Goal: Transaction & Acquisition: Purchase product/service

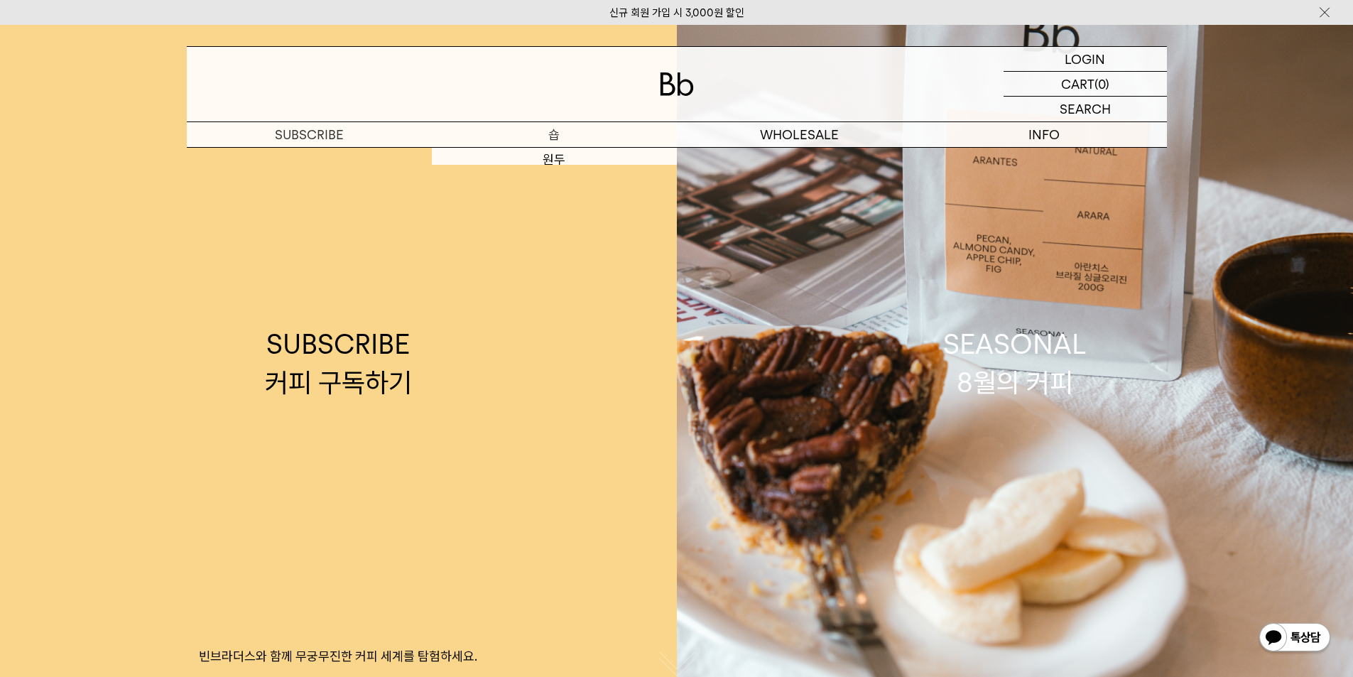
click at [540, 135] on p "숍" at bounding box center [554, 134] width 245 height 25
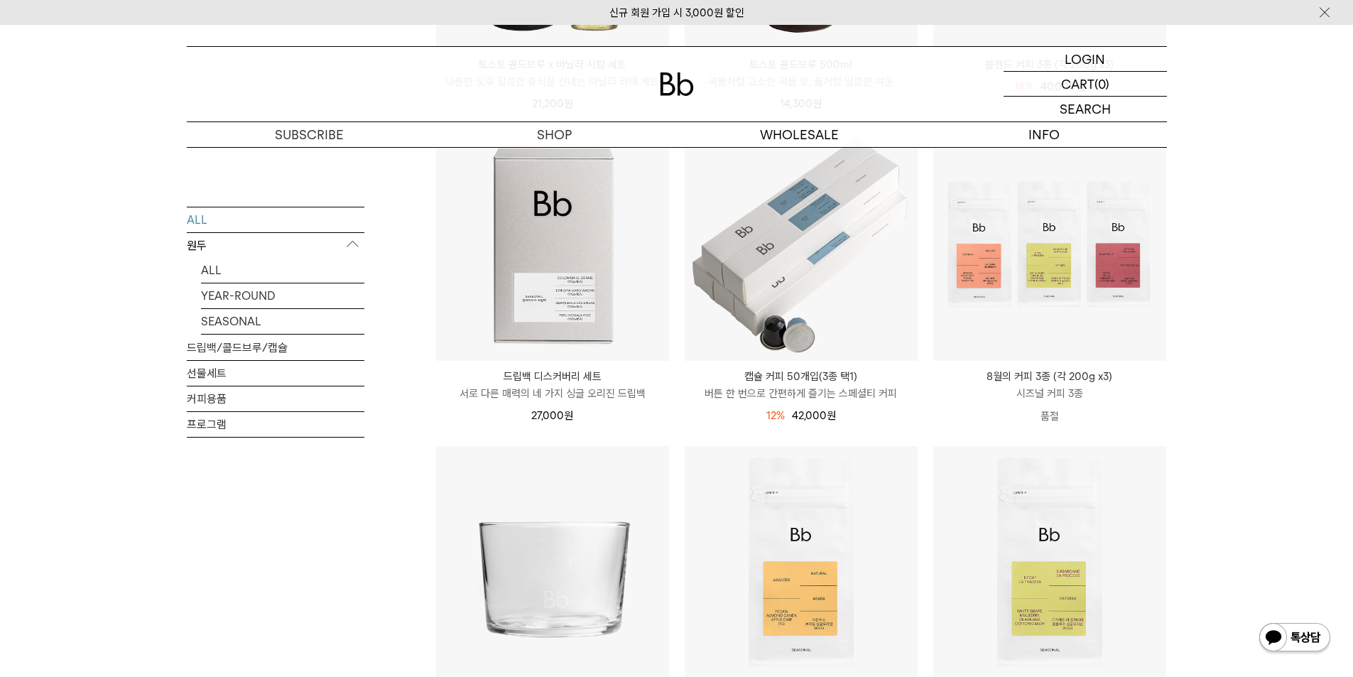
scroll to position [474, 0]
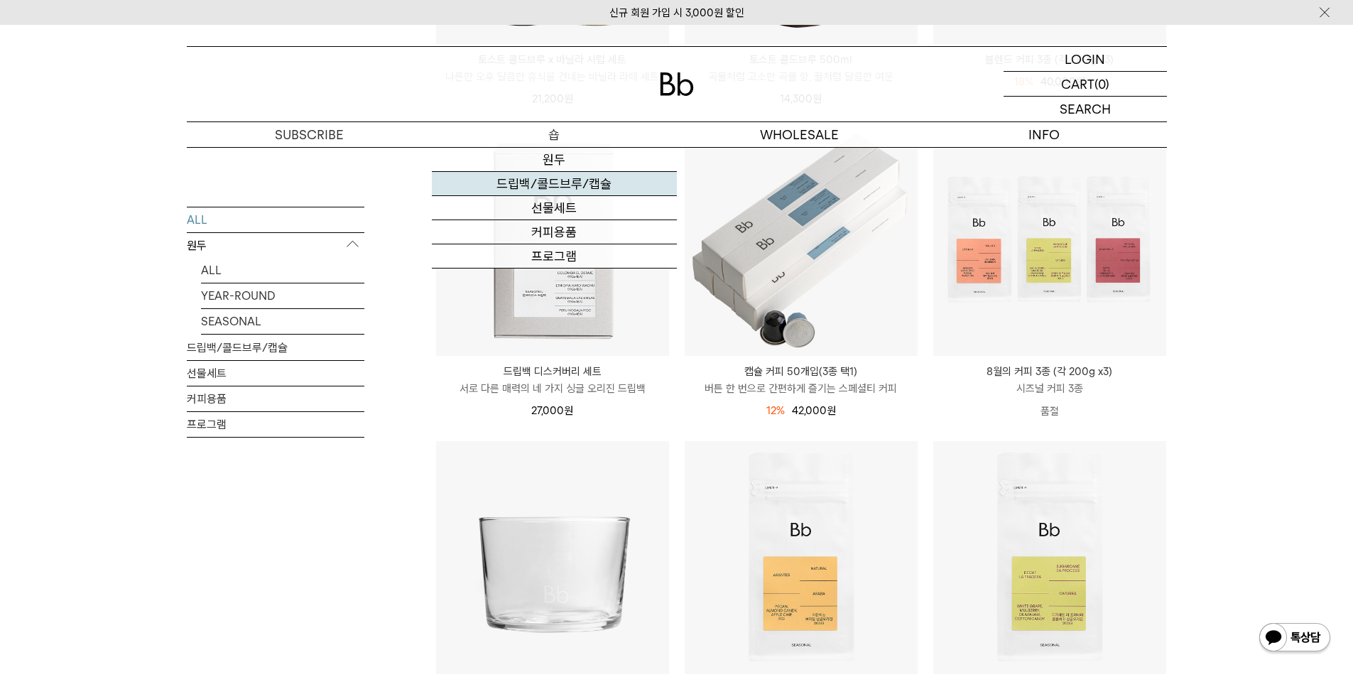
click at [541, 178] on link "드립백/콜드브루/캡슐" at bounding box center [554, 184] width 245 height 24
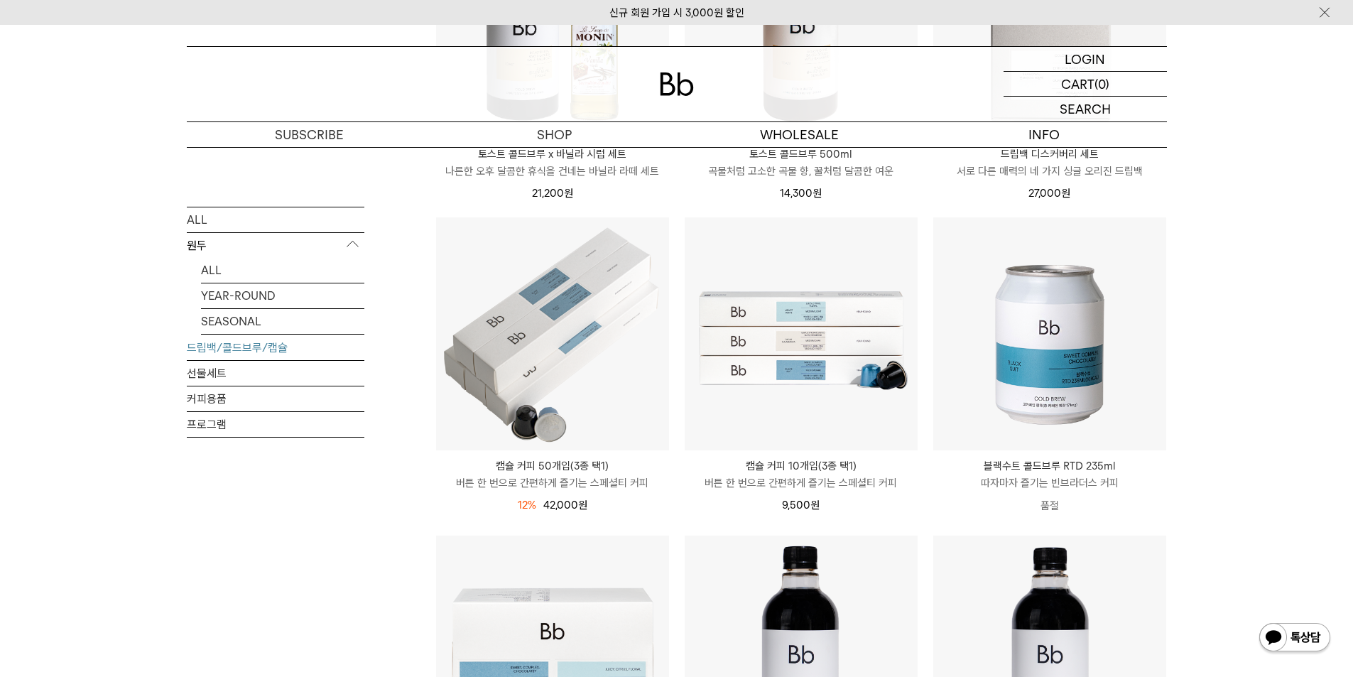
scroll to position [379, 0]
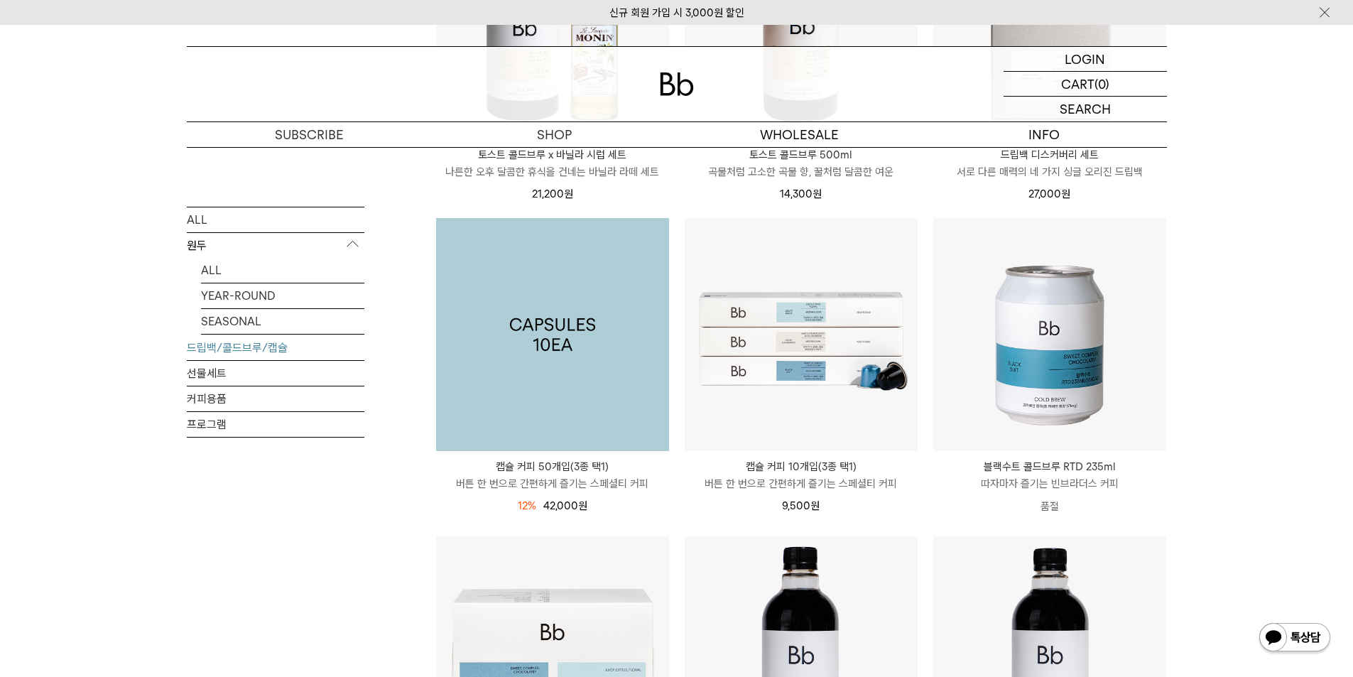
click at [552, 298] on img at bounding box center [552, 334] width 233 height 233
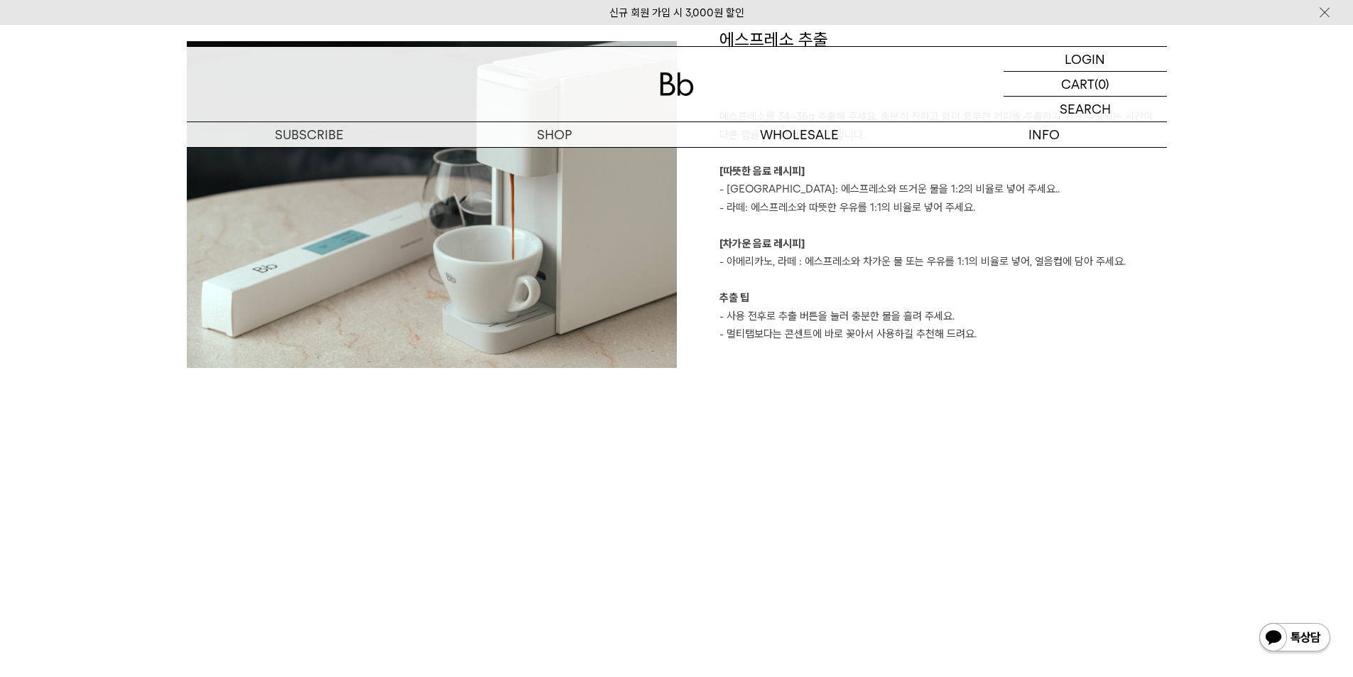
scroll to position [1799, 0]
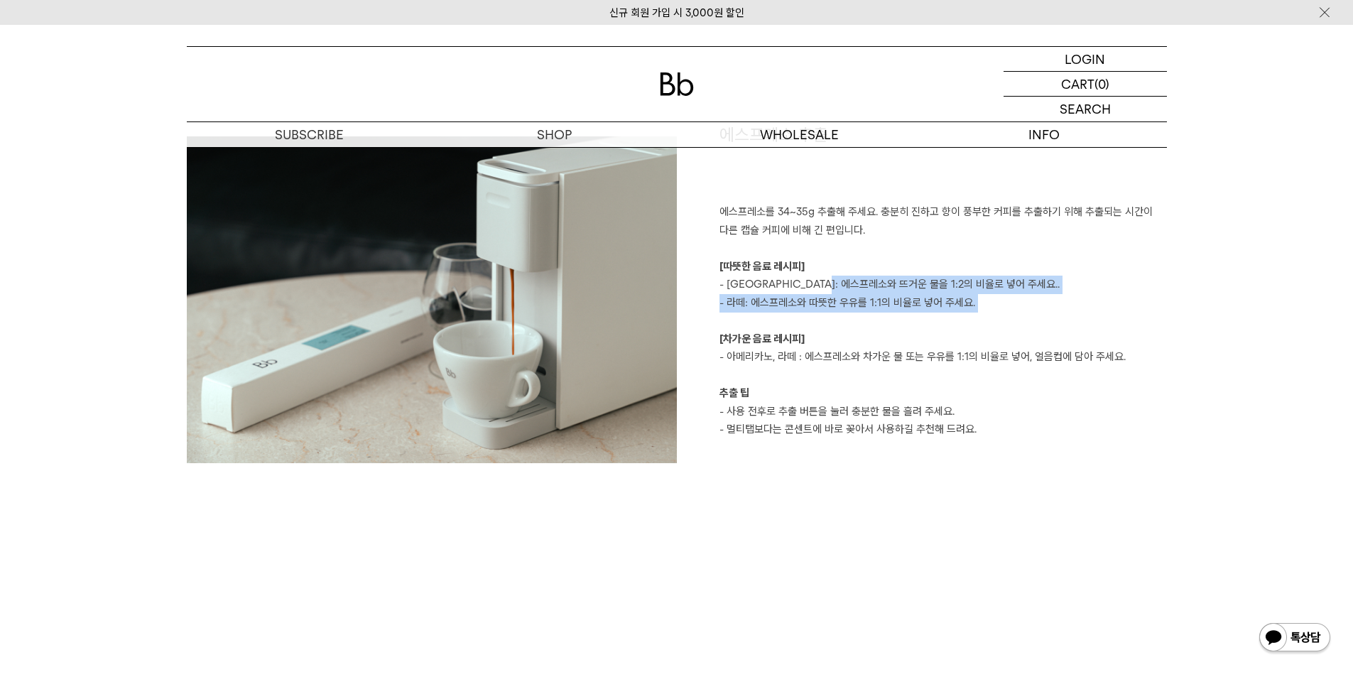
drag, startPoint x: 836, startPoint y: 276, endPoint x: 847, endPoint y: 327, distance: 52.2
click at [847, 327] on p "에스프레소를 34~35g 추출해 주세요. 충분히 진하고 향이 풍부한 커피를 추출하기 위해 추출되는 시간이 다른 캡슐 커피에 비해 긴 편입니다.…" at bounding box center [944, 284] width 448 height 163
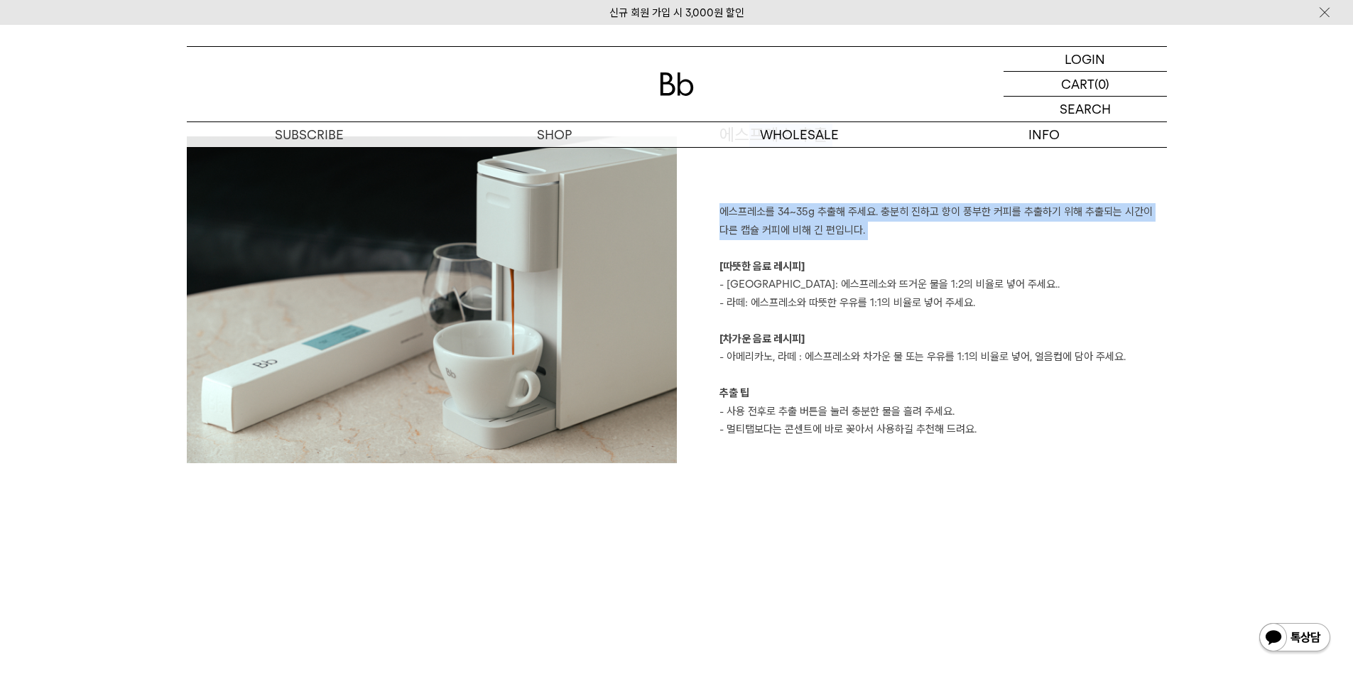
drag, startPoint x: 749, startPoint y: 195, endPoint x: 863, endPoint y: 249, distance: 125.5
click at [863, 249] on div "에스프레소 추출 에스프레소를 34~35g 추출해 주세요. 충분히 진하고 향이 풍부한 커피를 추출하기 위해 추출되는 시간이 다른 캡슐 커피에 비…" at bounding box center [922, 300] width 490 height 354
click at [863, 249] on p "에스프레소를 34~35g 추출해 주세요. 충분히 진하고 향이 풍부한 커피를 추출하기 위해 추출되는 시간이 다른 캡슐 커피에 비해 긴 편입니다.…" at bounding box center [944, 284] width 448 height 163
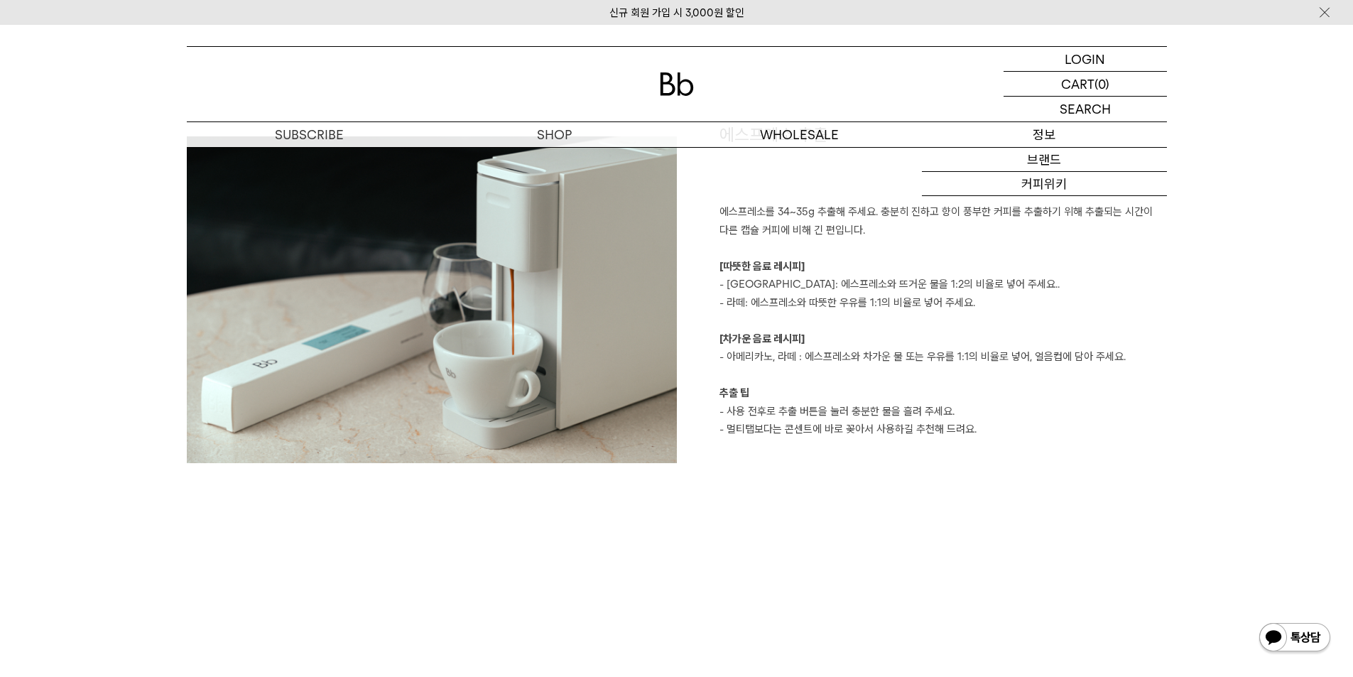
click at [1017, 143] on p "정보" at bounding box center [1044, 134] width 245 height 25
click at [558, 126] on p "숍" at bounding box center [554, 134] width 245 height 25
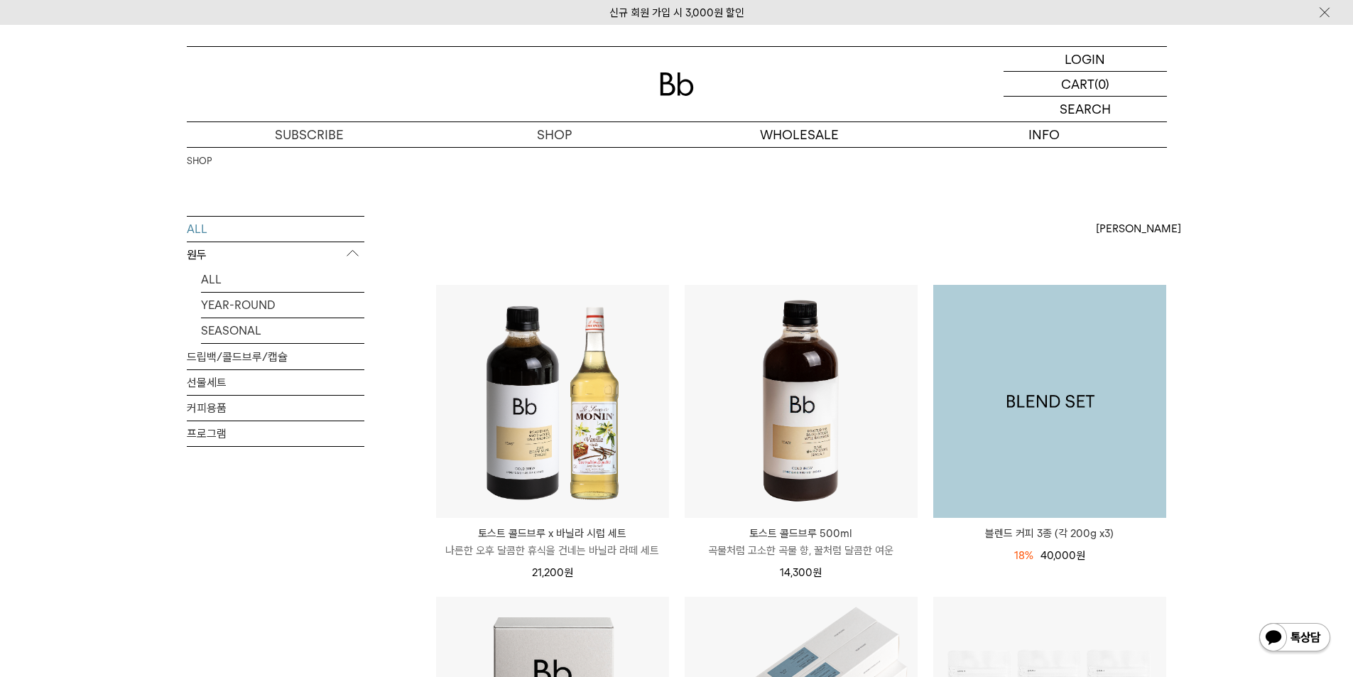
click at [1099, 490] on img at bounding box center [1049, 401] width 233 height 233
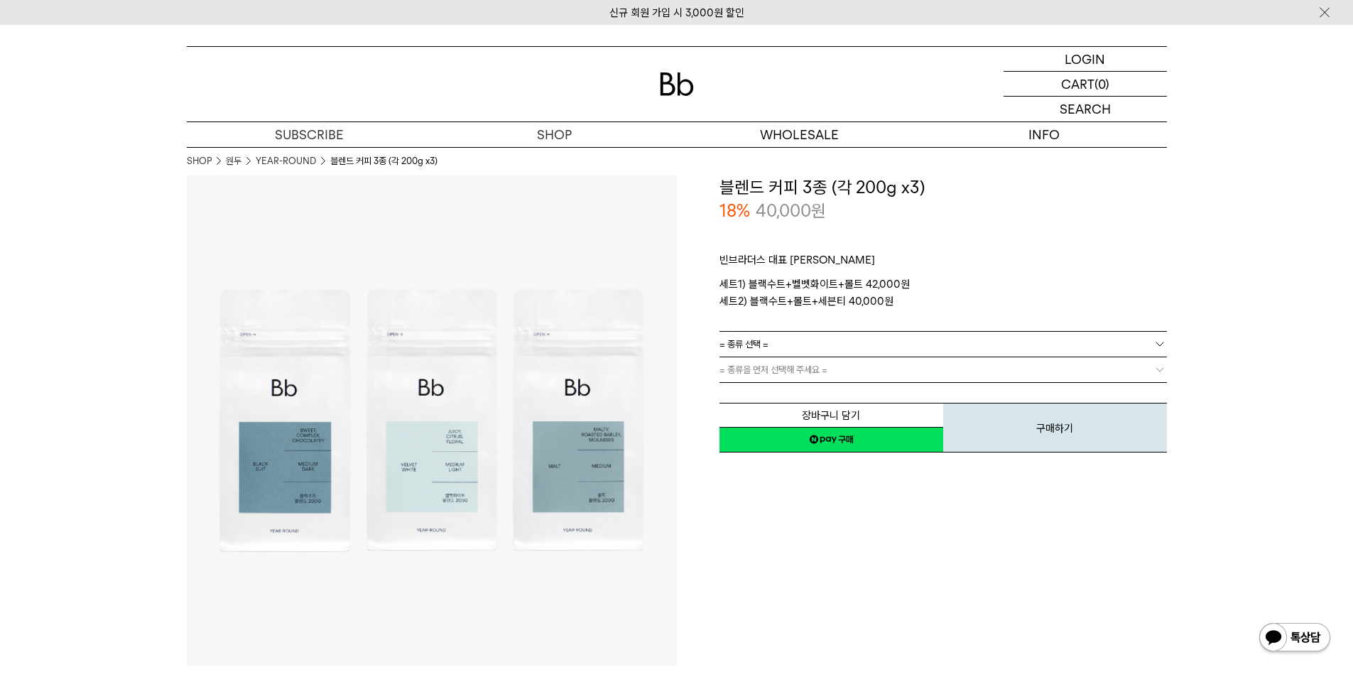
click at [843, 345] on link "= 종류 선택 =" at bounding box center [944, 344] width 448 height 25
click at [827, 370] on li "블랙수트+벨벳화이트+몰트" at bounding box center [950, 370] width 433 height 26
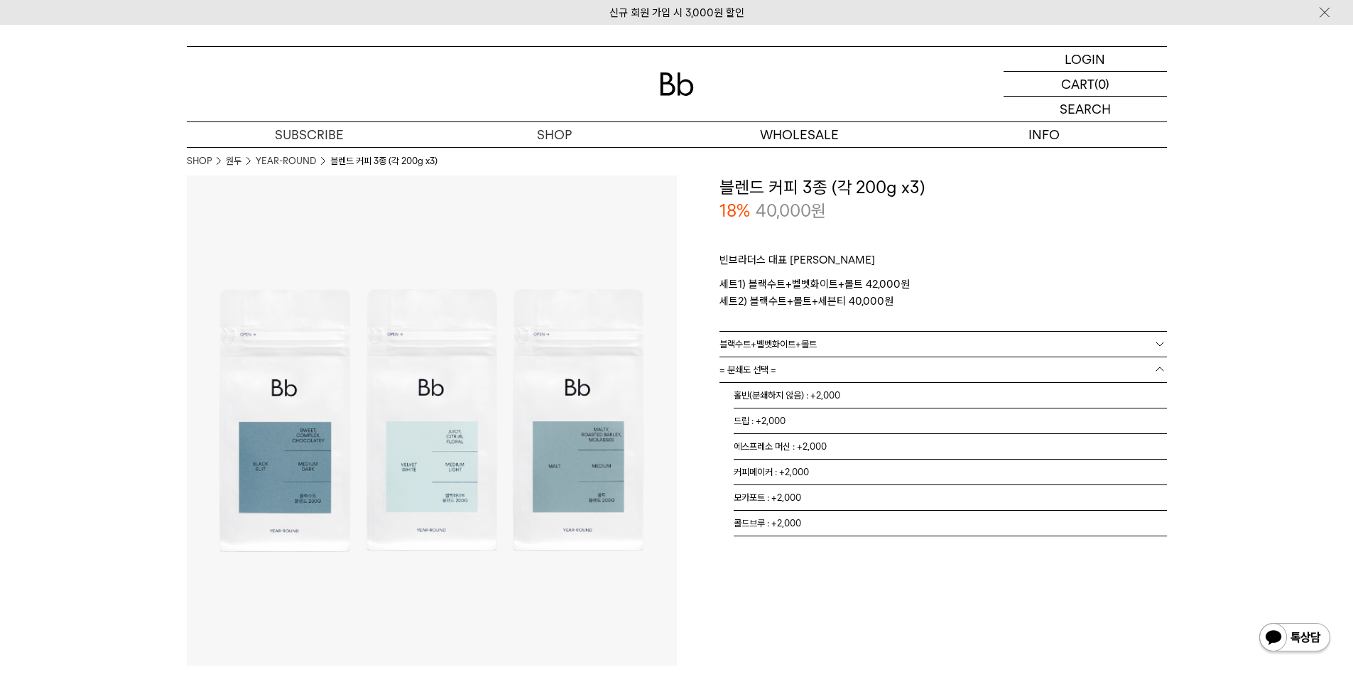
click at [820, 362] on link "= 분쇄도 선택 =" at bounding box center [944, 369] width 448 height 25
click at [814, 396] on li "홀빈(분쇄하지 않음) : +2,000" at bounding box center [950, 396] width 433 height 26
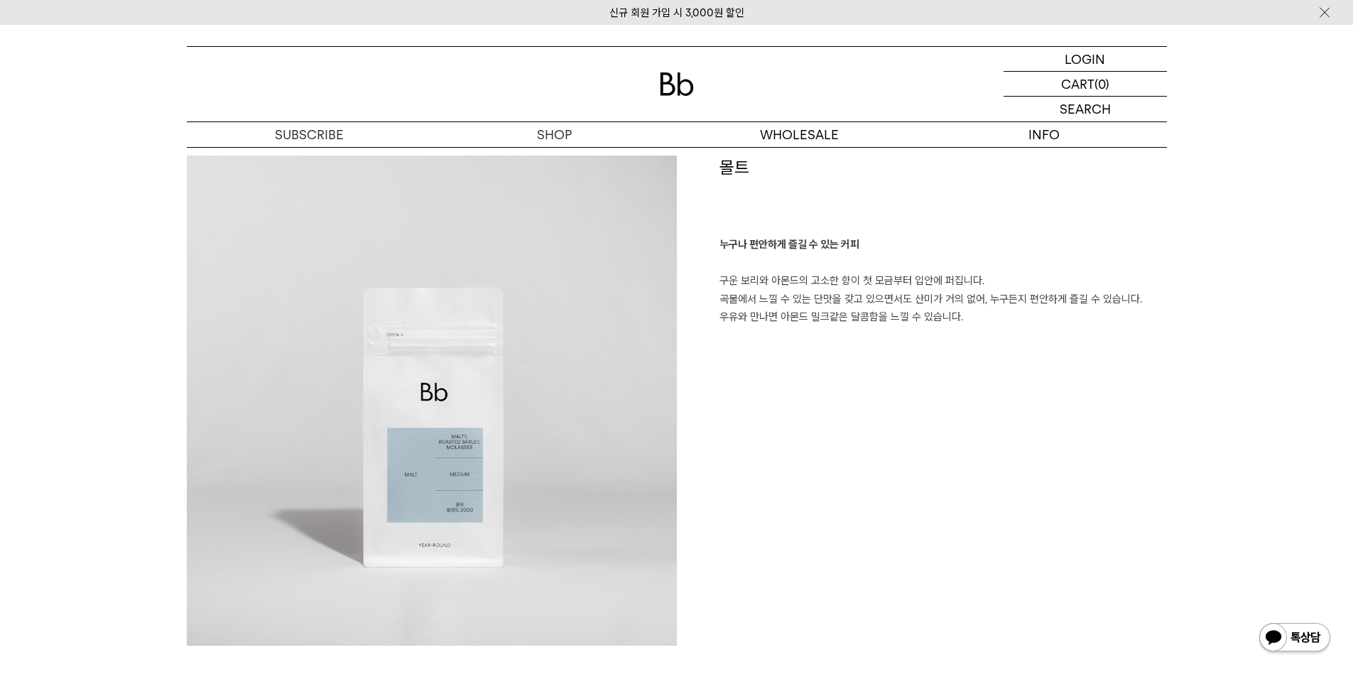
scroll to position [2273, 0]
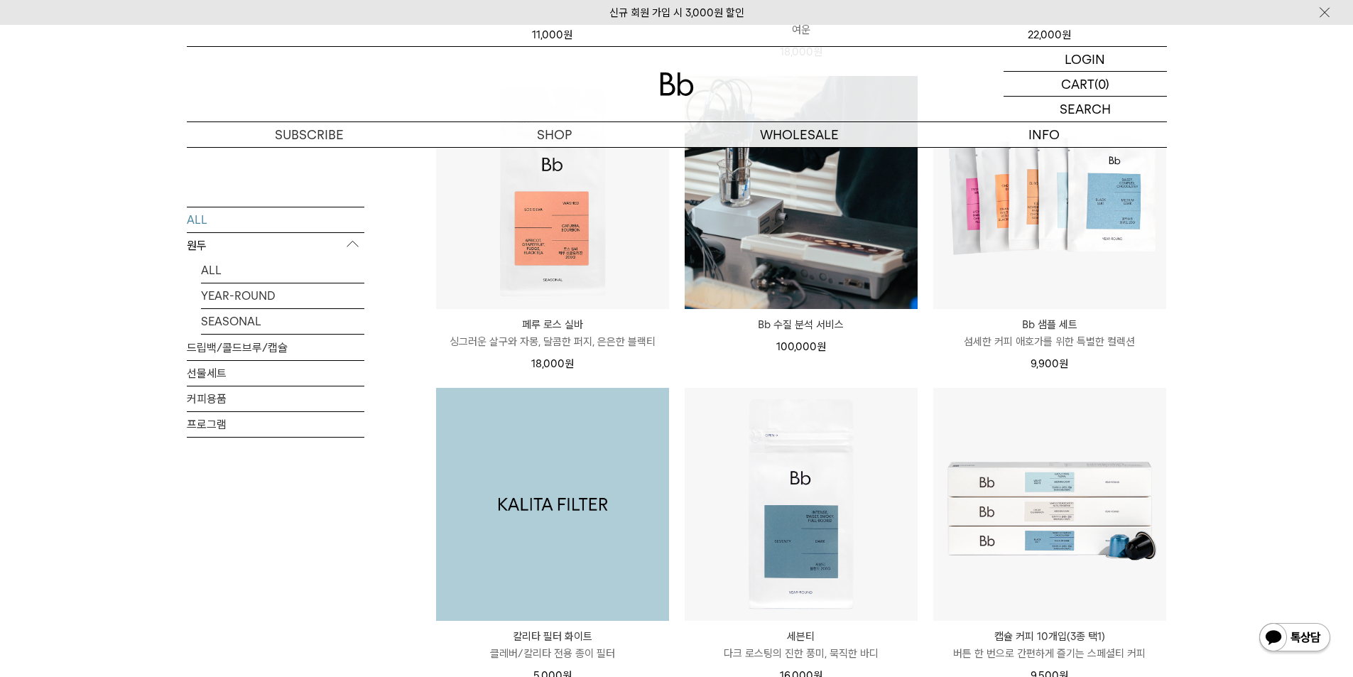
scroll to position [1137, 0]
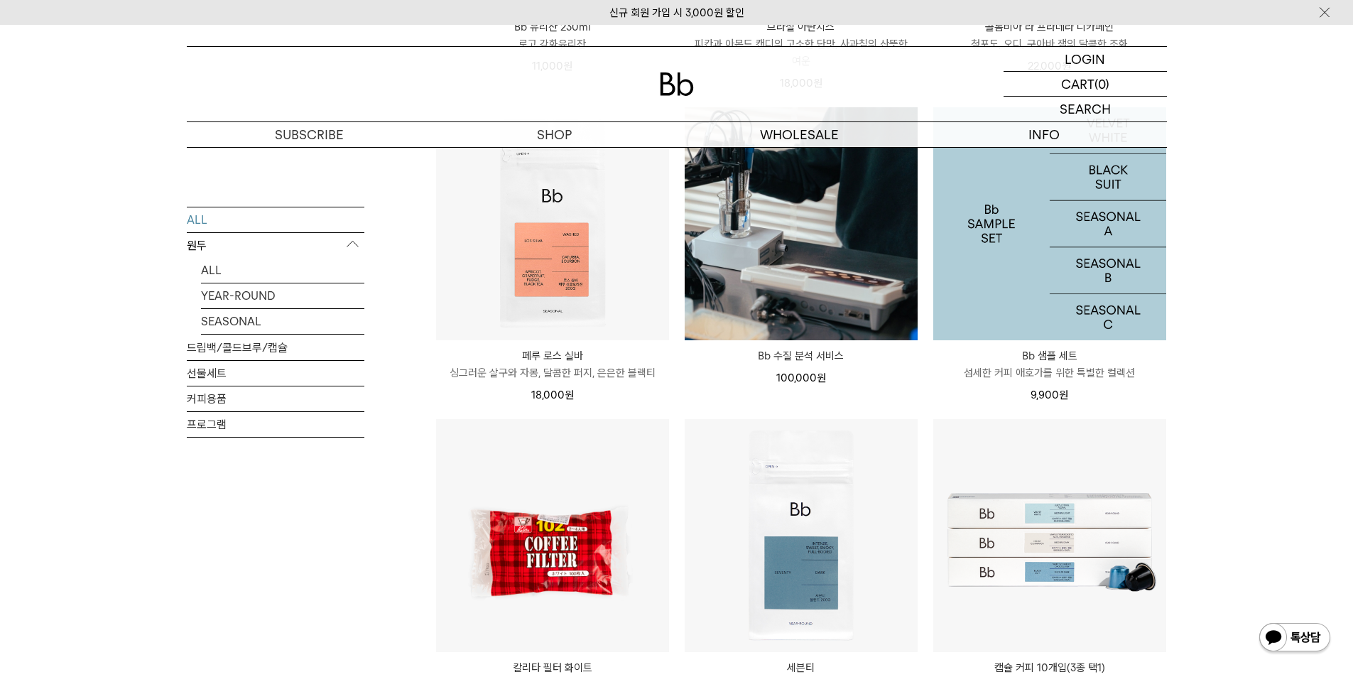
click at [1073, 236] on img at bounding box center [1049, 223] width 233 height 233
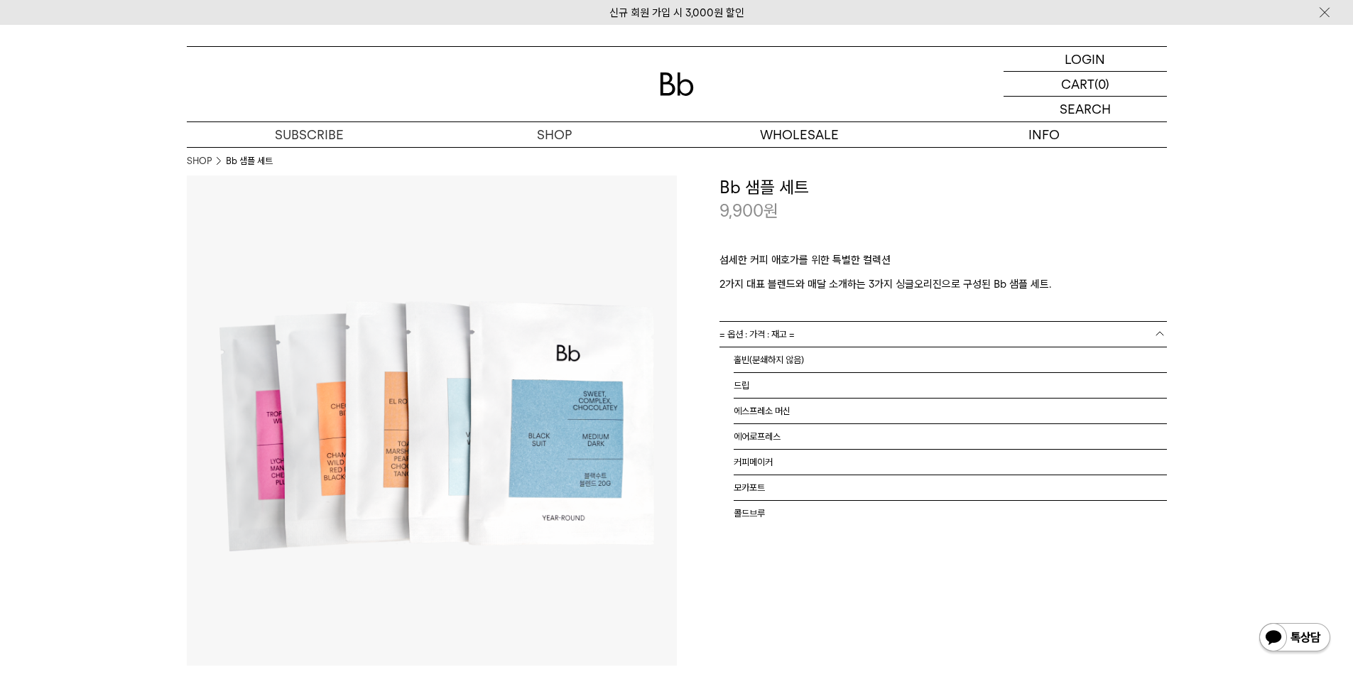
click at [885, 328] on link "= 옵션 : 가격 : 재고 =" at bounding box center [944, 334] width 448 height 25
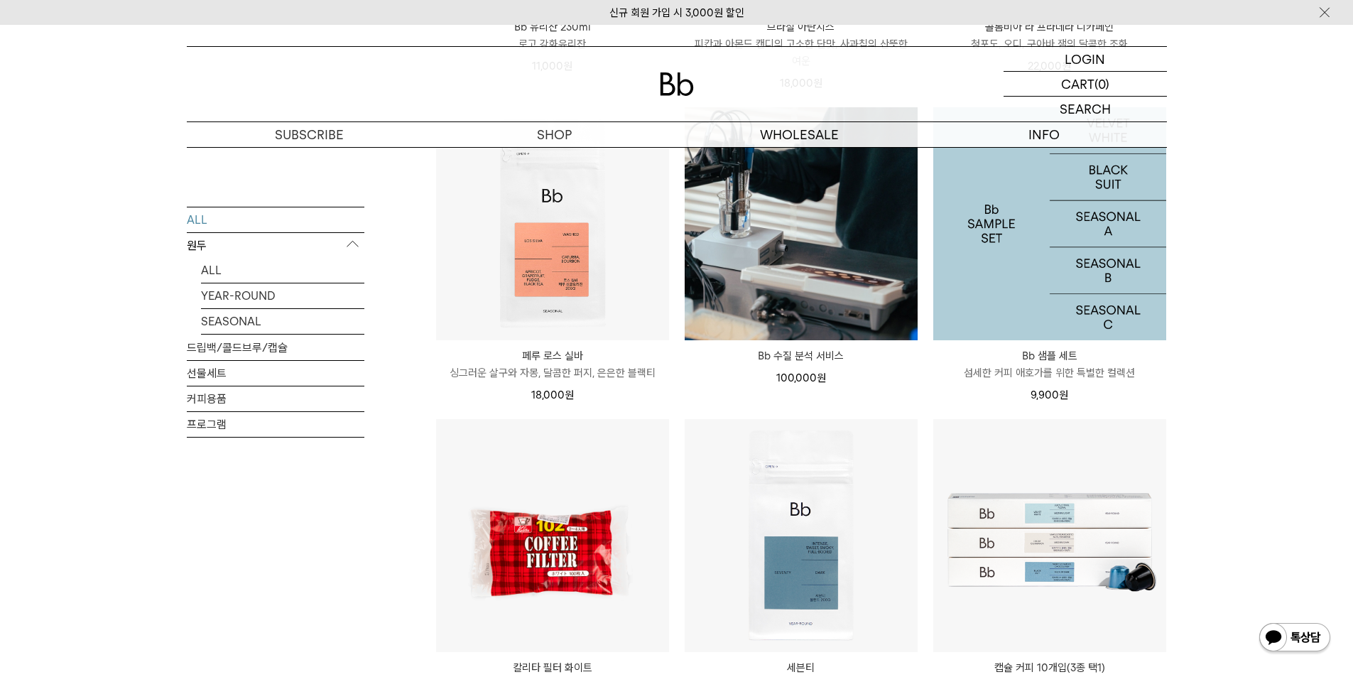
click at [1122, 278] on img at bounding box center [1049, 223] width 233 height 233
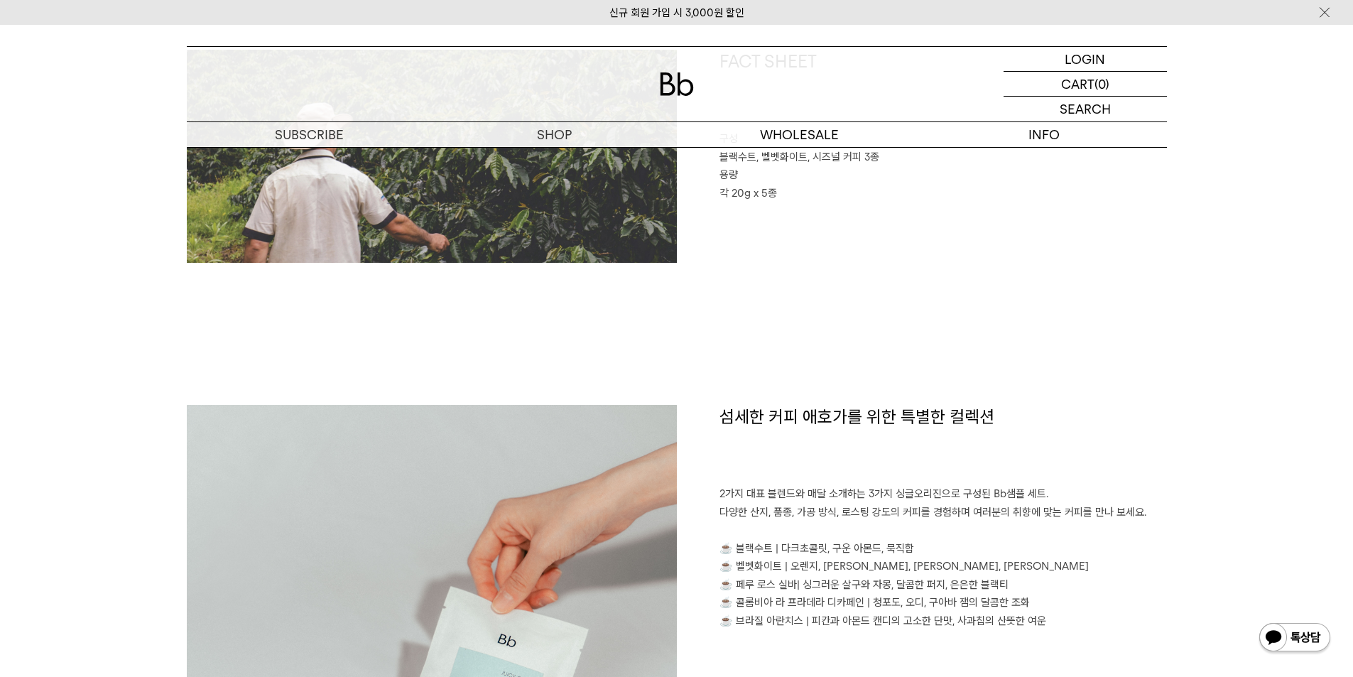
scroll to position [663, 0]
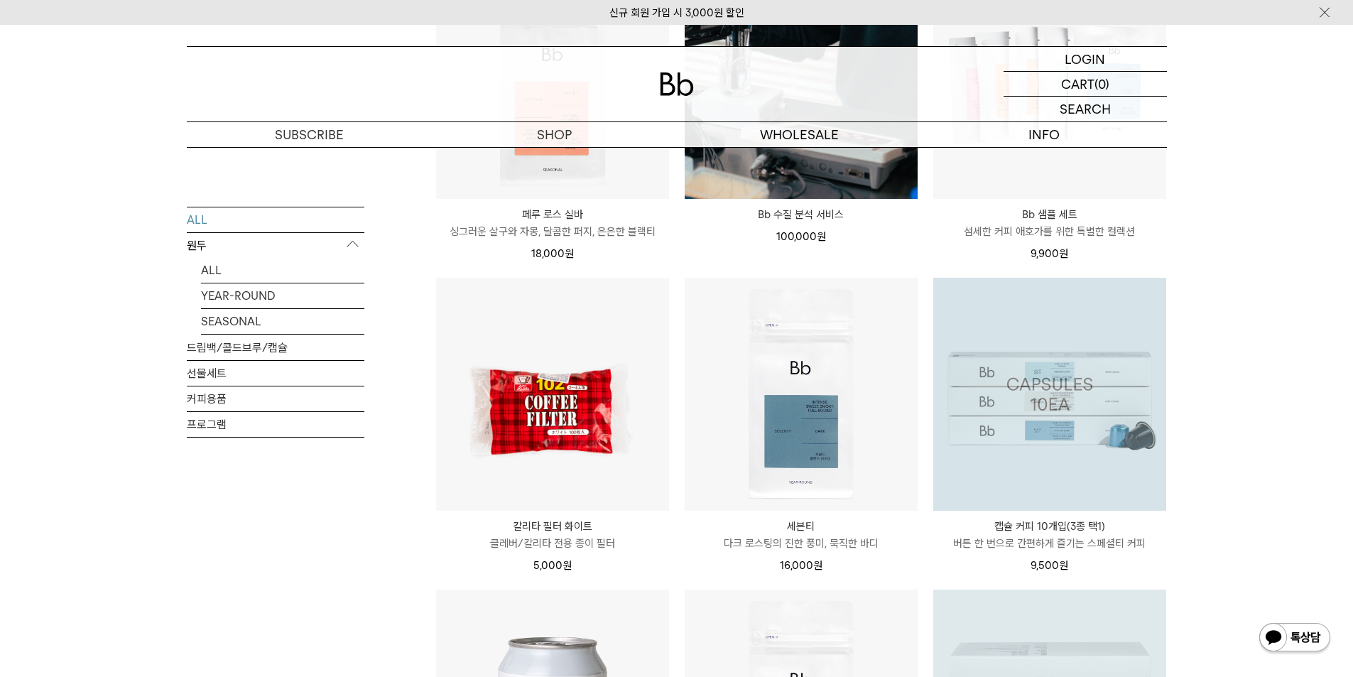
scroll to position [1515, 0]
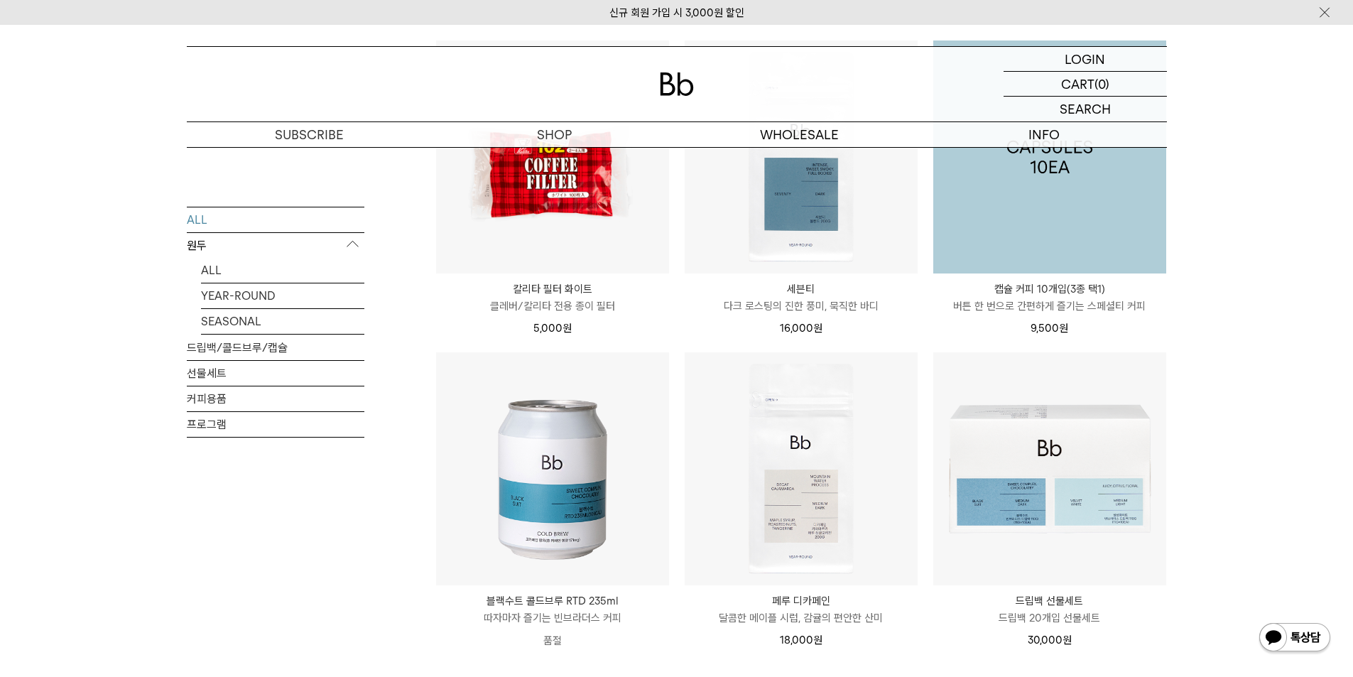
click at [1132, 223] on img at bounding box center [1049, 156] width 233 height 233
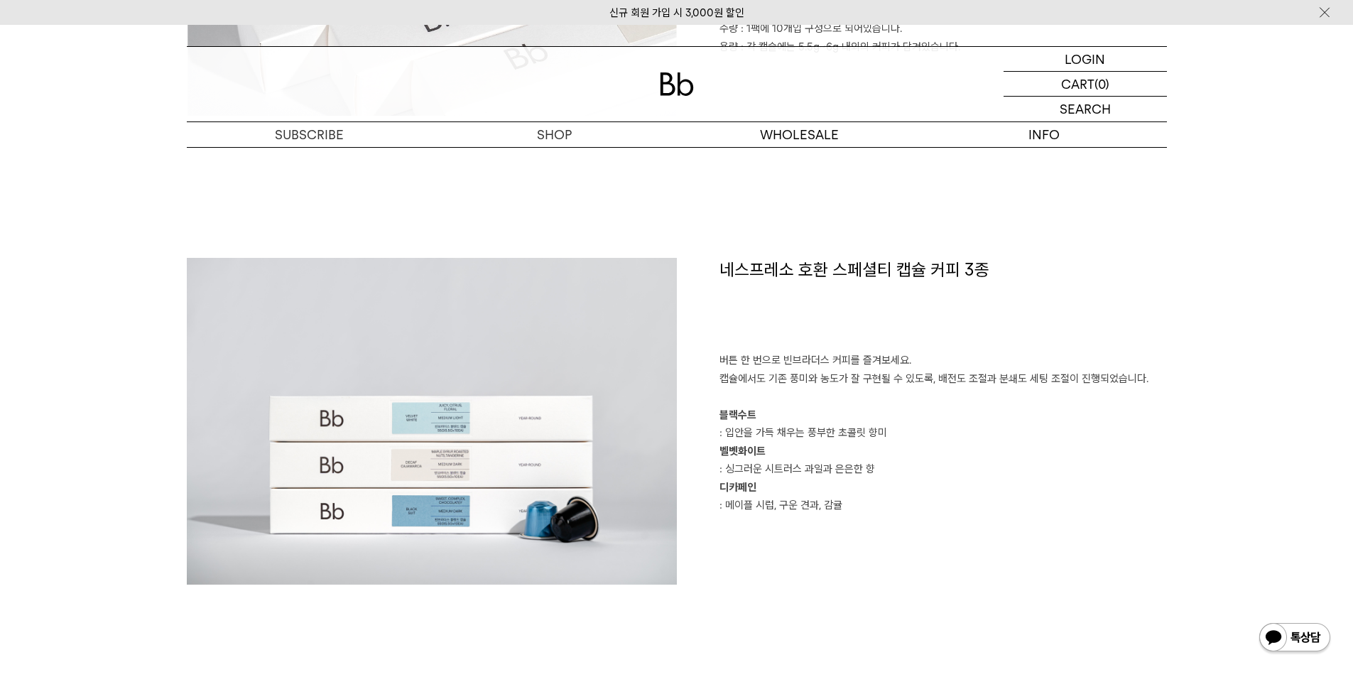
scroll to position [1042, 0]
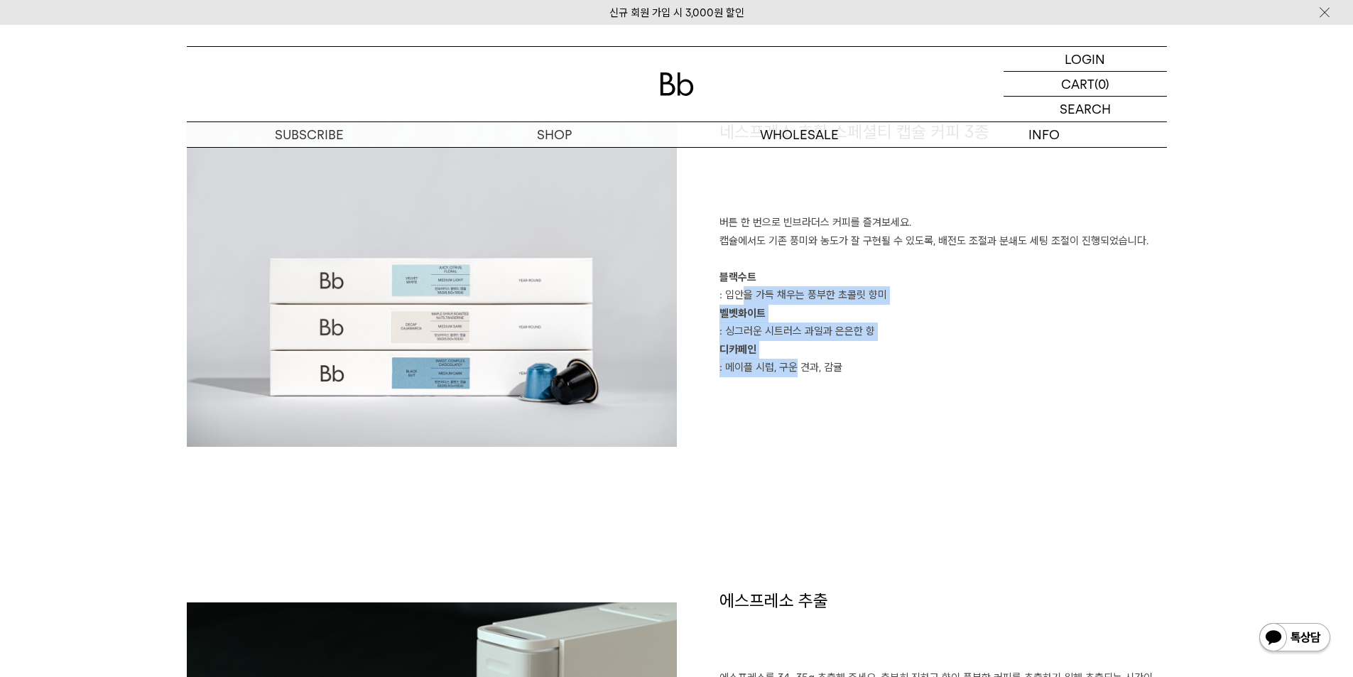
drag, startPoint x: 734, startPoint y: 294, endPoint x: 815, endPoint y: 396, distance: 130.5
click at [803, 393] on div "네스프레소 호환 스페셜티 캡슐 커피 3종 버튼 한 번으로 빈브라더스 커피를 즐겨보세요. 캡슐에서도 기존 풍미와 농도가 잘 구현될 수 있도록, …" at bounding box center [922, 283] width 490 height 327
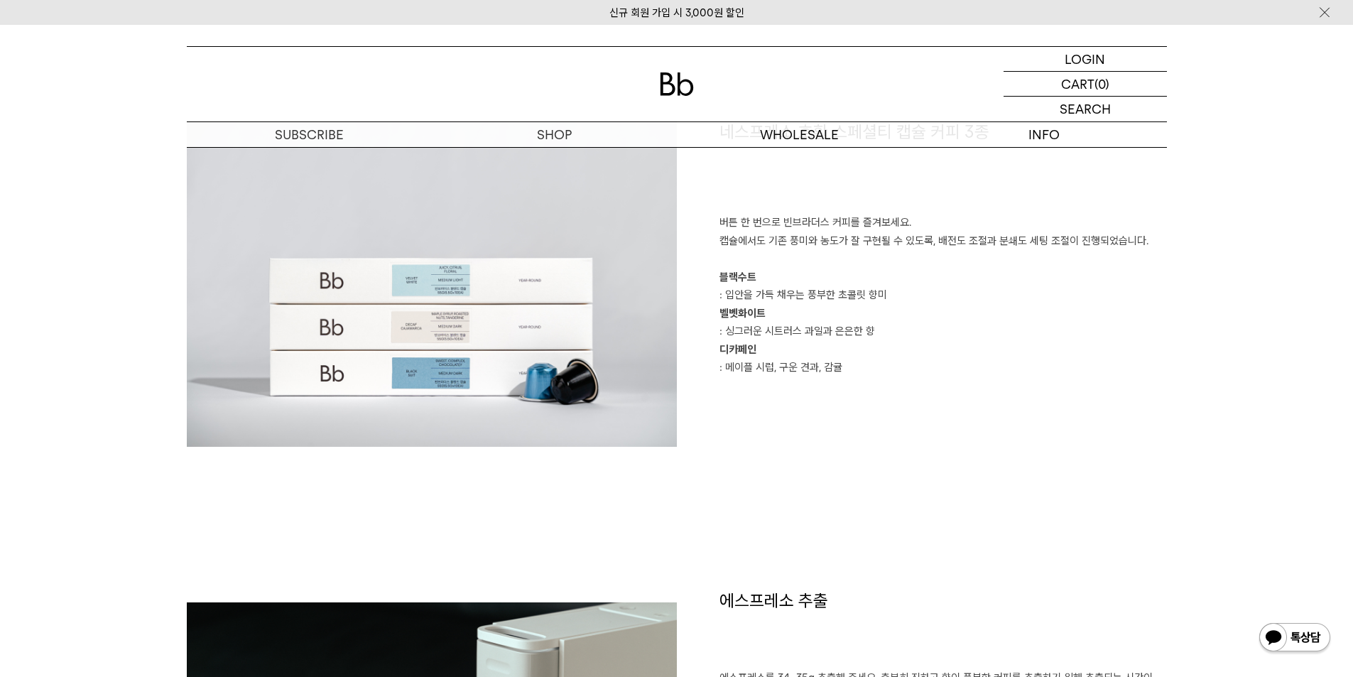
click at [880, 426] on div "네스프레소 호환 스페셜티 캡슐 커피 3종 버튼 한 번으로 빈브라더스 커피를 즐겨보세요. 캡슐에서도 기존 풍미와 농도가 잘 구현될 수 있도록, …" at bounding box center [922, 283] width 490 height 327
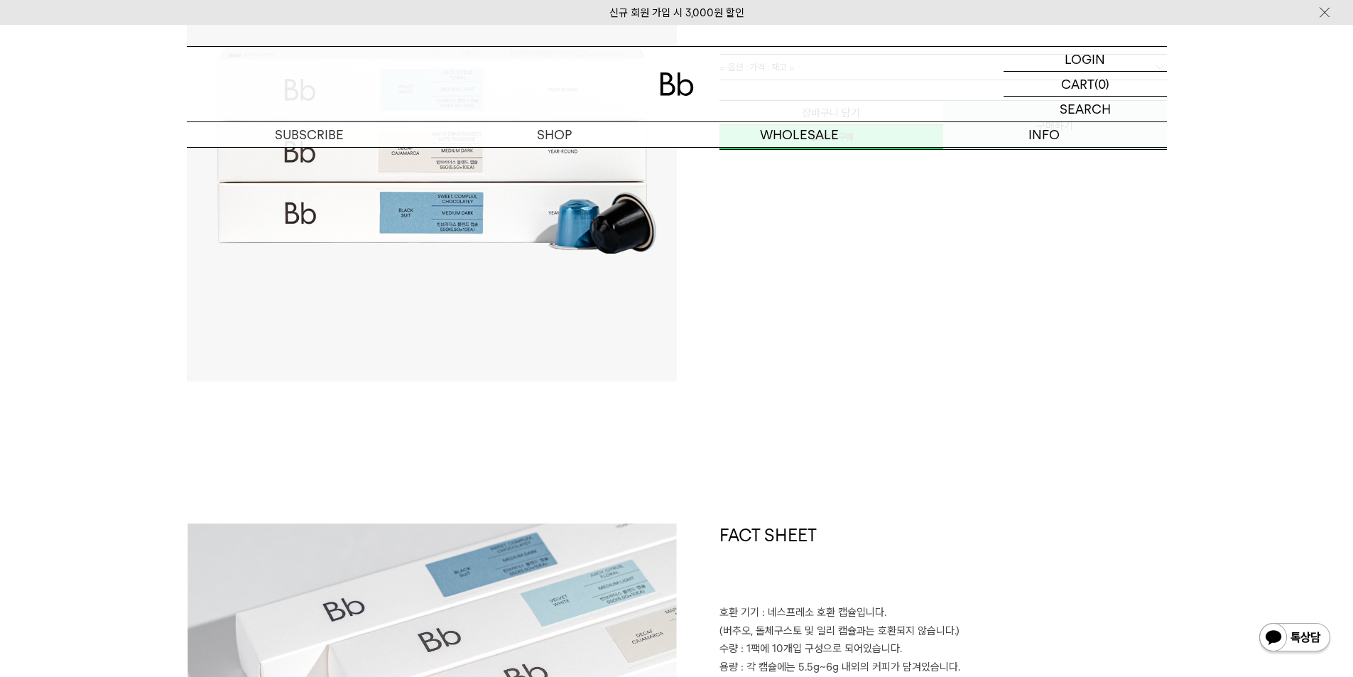
scroll to position [0, 0]
